Goal: Find specific page/section: Find specific page/section

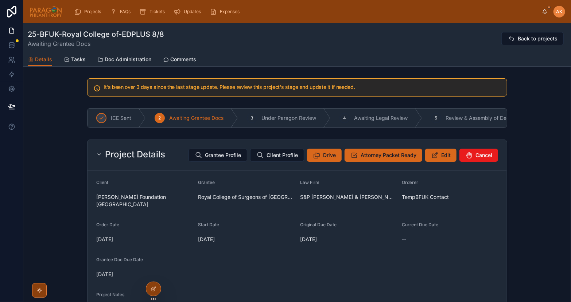
scroll to position [74, 0]
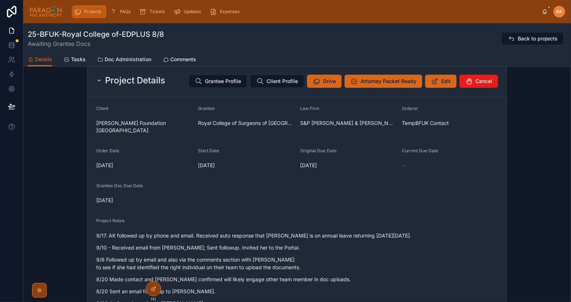
click at [92, 9] on span "Projects" at bounding box center [92, 12] width 17 height 6
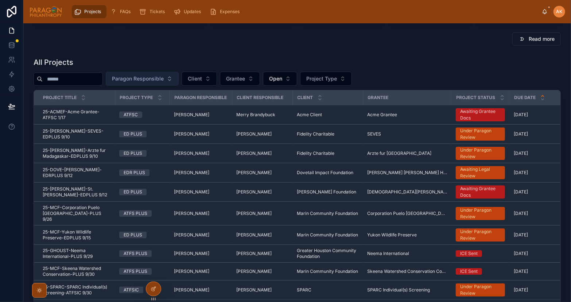
click at [157, 77] on span "Paragon Responsible" at bounding box center [138, 78] width 52 height 7
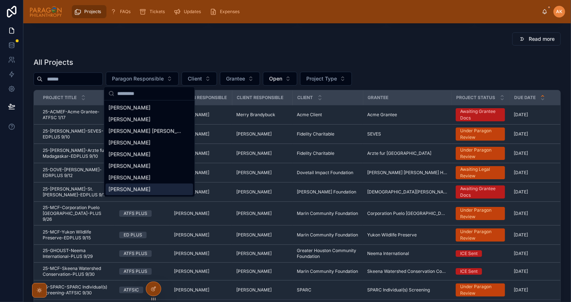
click at [125, 191] on span "[PERSON_NAME]" at bounding box center [130, 189] width 42 height 7
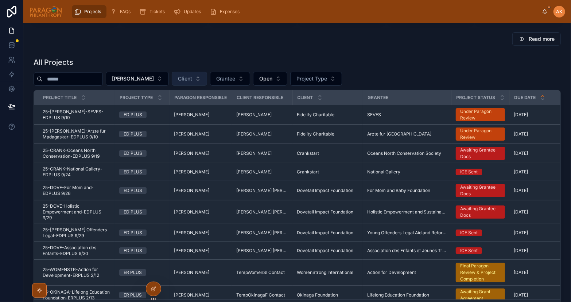
click at [190, 78] on span "Client" at bounding box center [185, 78] width 14 height 7
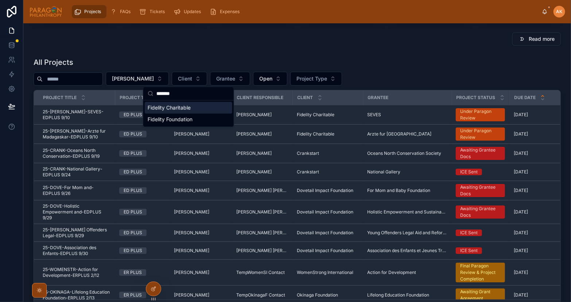
type input "*******"
click at [172, 108] on span "Fidelity Charitable" at bounding box center [169, 107] width 43 height 7
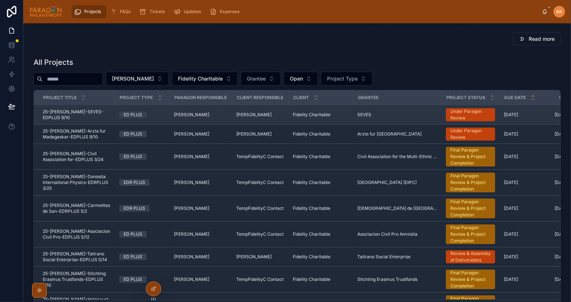
click at [85, 116] on span "25-[PERSON_NAME]-SEVES-EDPLUS 9/10" at bounding box center [77, 115] width 68 height 12
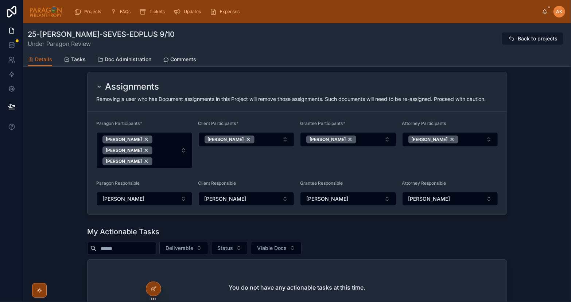
scroll to position [312, 0]
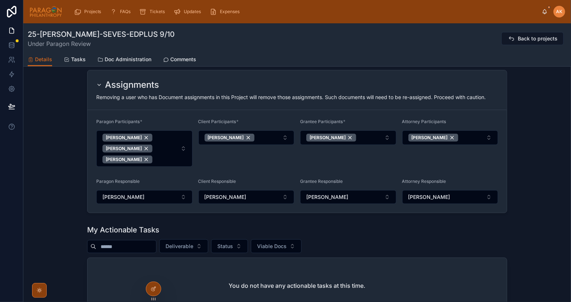
click at [99, 83] on icon at bounding box center [99, 85] width 6 height 6
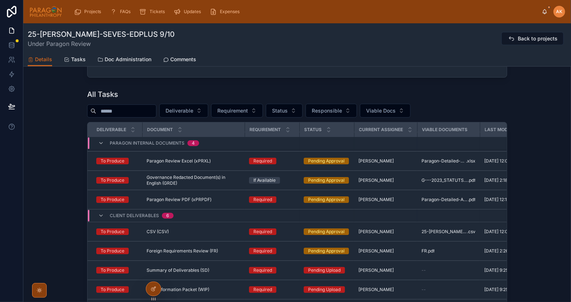
scroll to position [455, 0]
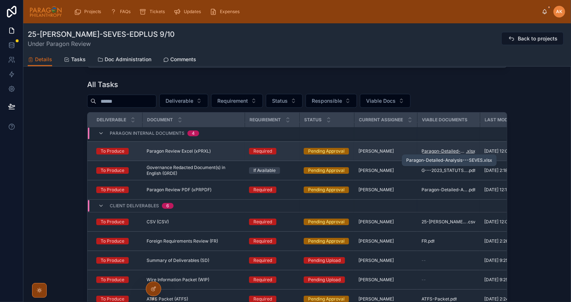
click at [446, 151] on span "Paragon-Detailed-Analysis---SEVES" at bounding box center [444, 151] width 44 height 6
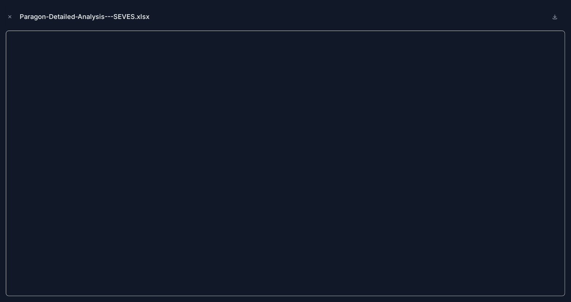
scroll to position [465, 0]
click at [10, 18] on icon "Close modal" at bounding box center [9, 16] width 5 height 5
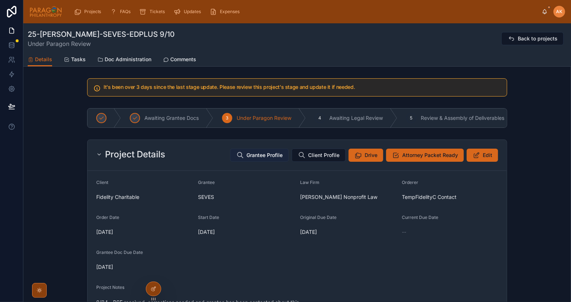
click at [263, 153] on span "Grantee Profile" at bounding box center [265, 155] width 36 height 7
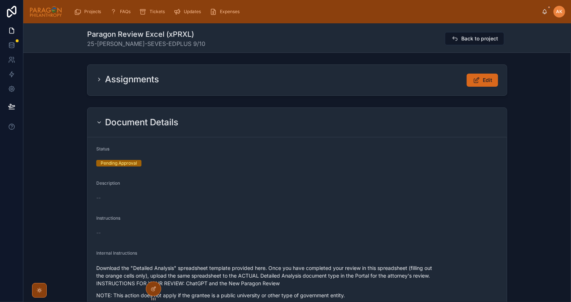
click at [100, 125] on icon at bounding box center [99, 123] width 6 height 6
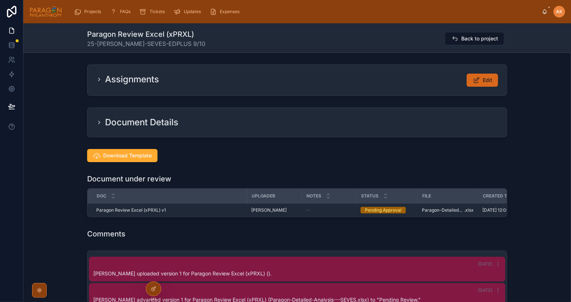
click at [98, 80] on icon at bounding box center [99, 80] width 6 height 6
click at [484, 39] on span "Back to project" at bounding box center [479, 38] width 37 height 7
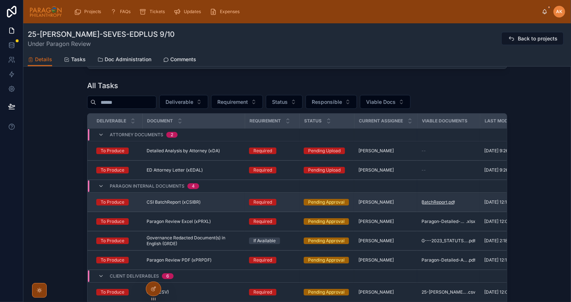
scroll to position [501, 0]
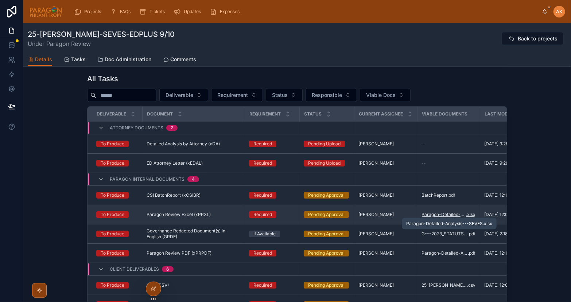
click at [443, 216] on span "Paragon-Detailed-Analysis---SEVES" at bounding box center [444, 215] width 44 height 6
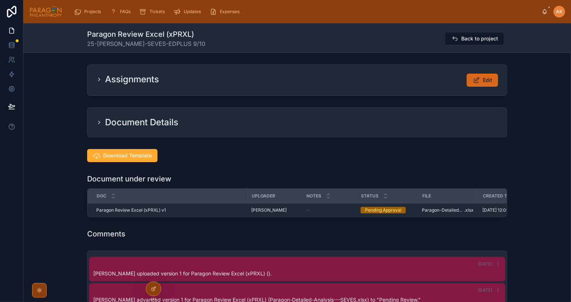
click at [97, 123] on icon at bounding box center [99, 123] width 6 height 6
